Goal: Information Seeking & Learning: Compare options

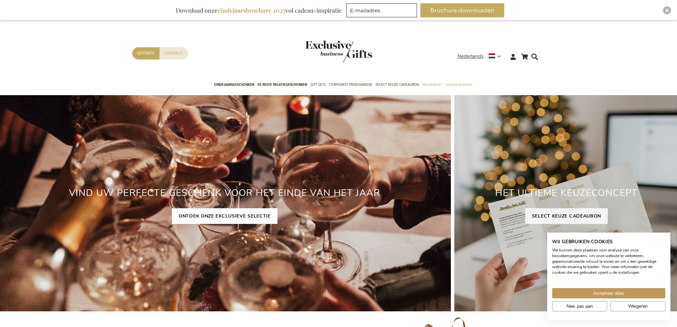
click at [224, 217] on link "ONTDEK ONZE EXCLUSIEVE SELECTIE" at bounding box center [225, 216] width 106 height 16
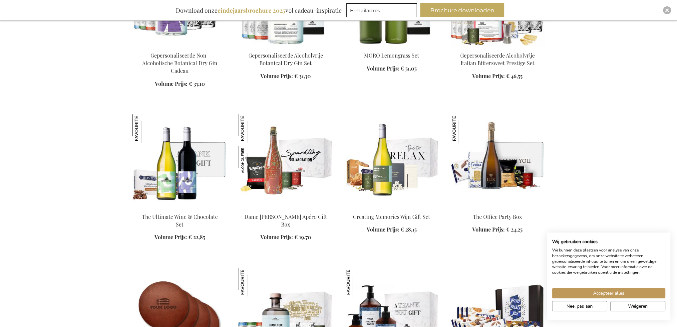
scroll to position [573, 0]
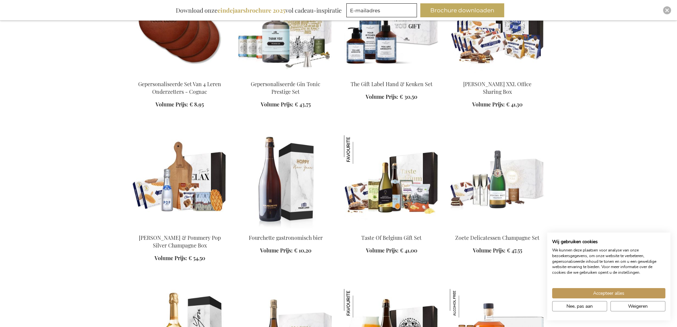
scroll to position [1432, 0]
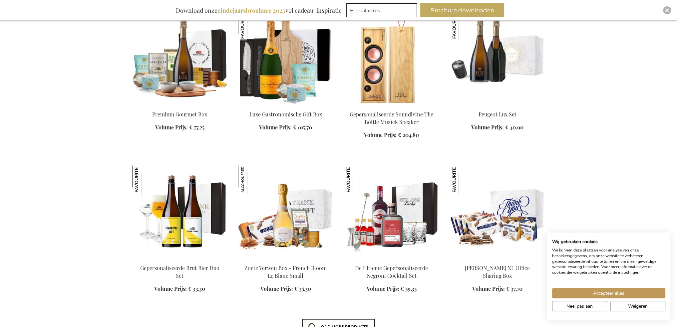
scroll to position [1718, 0]
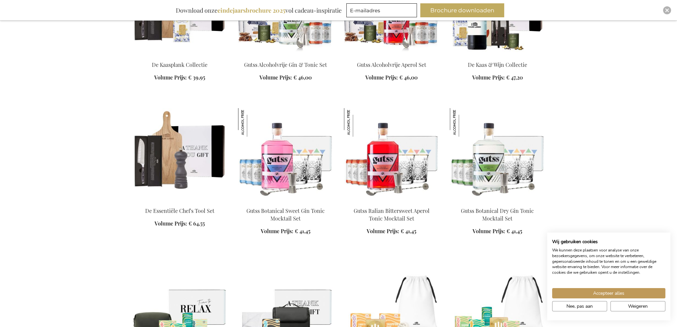
scroll to position [2578, 0]
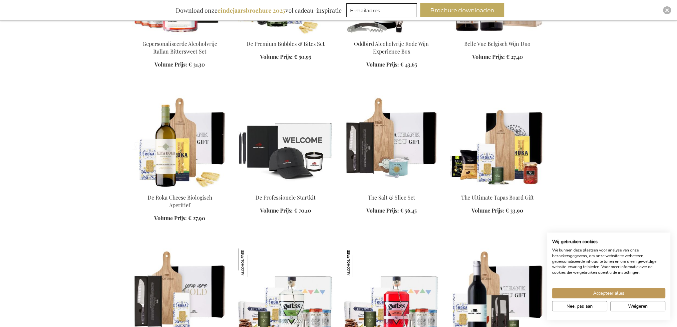
scroll to position [2865, 0]
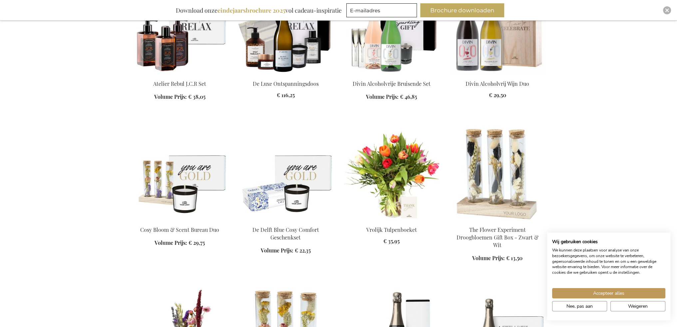
scroll to position [3724, 0]
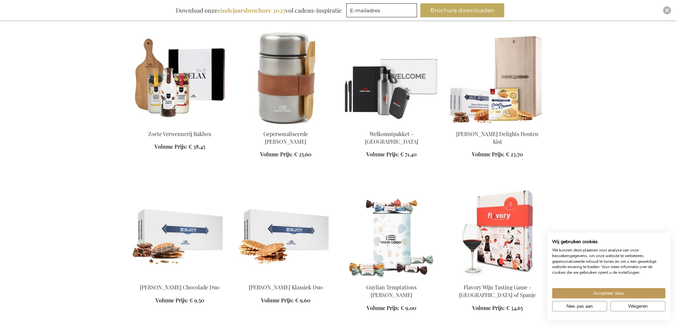
scroll to position [4297, 0]
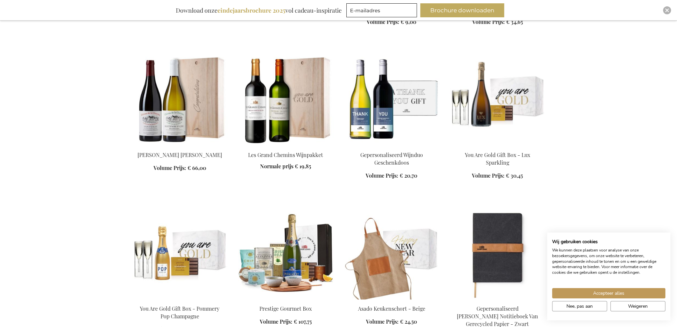
scroll to position [4583, 0]
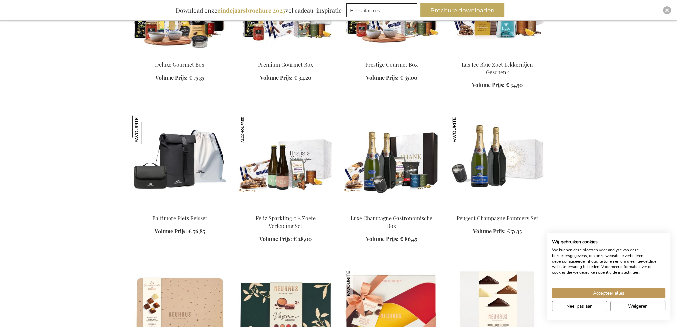
scroll to position [5442, 0]
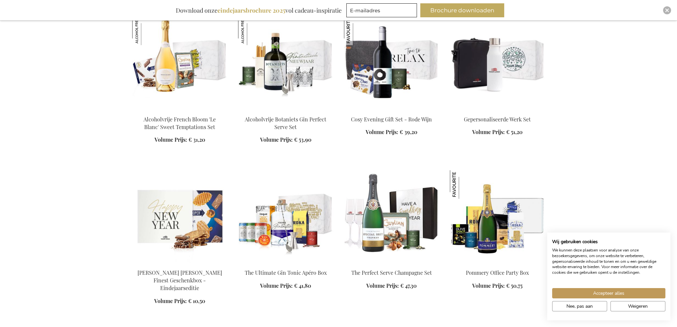
scroll to position [8880, 0]
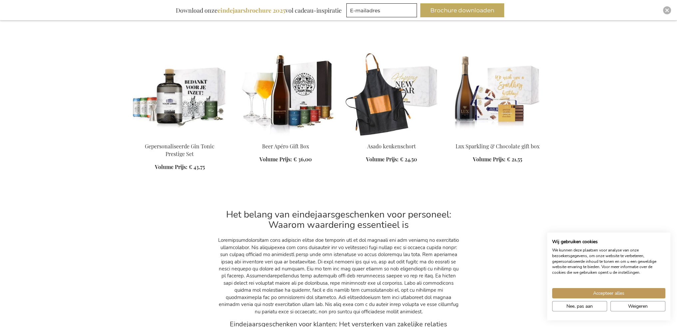
scroll to position [9739, 0]
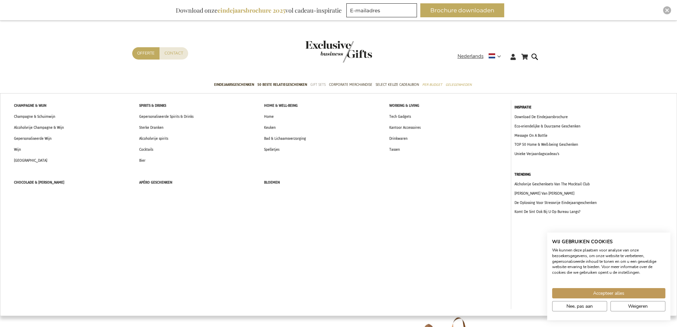
click at [318, 86] on span "Gift Sets" at bounding box center [317, 84] width 15 height 7
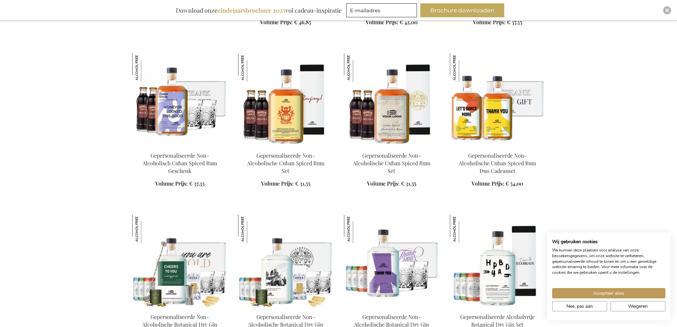
scroll to position [1146, 0]
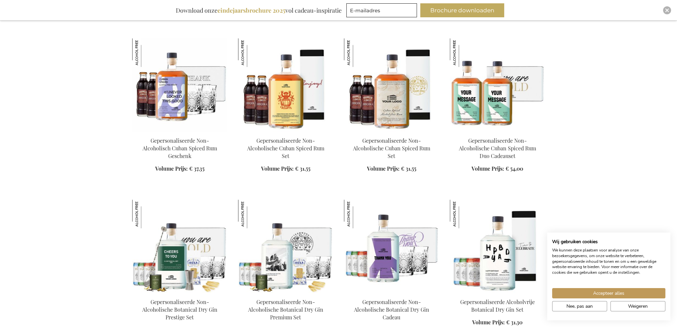
scroll to position [859, 0]
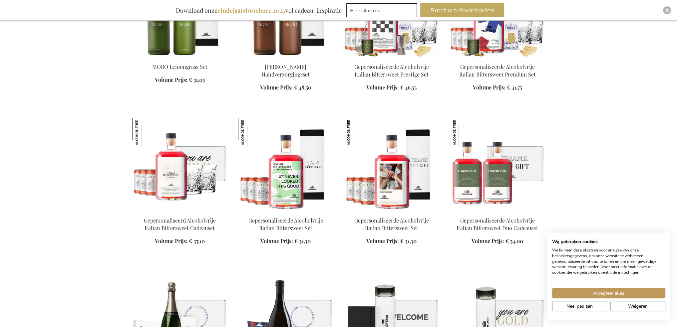
scroll to position [1718, 0]
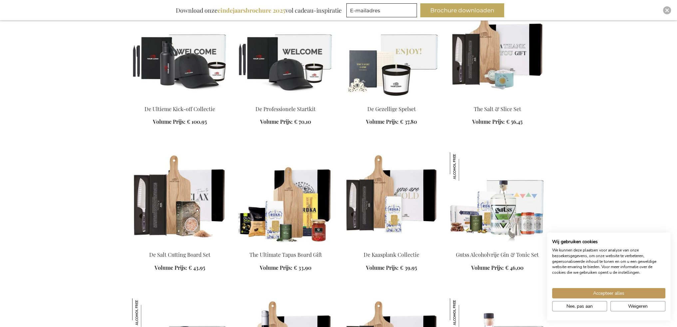
scroll to position [2292, 0]
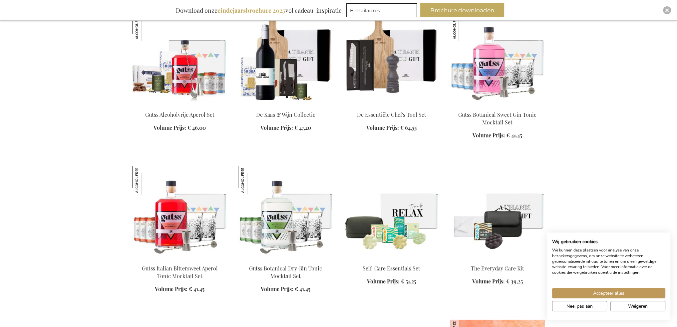
scroll to position [2578, 0]
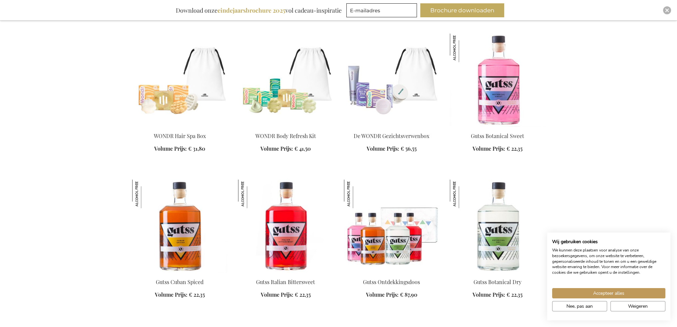
scroll to position [2865, 0]
